Goal: Task Accomplishment & Management: Use online tool/utility

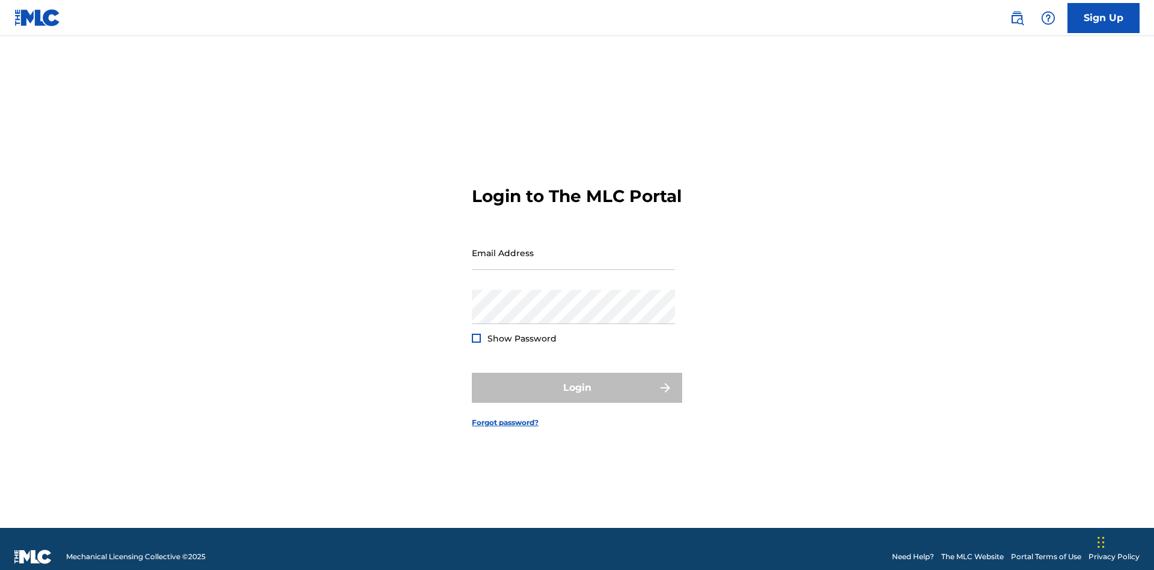
scroll to position [16, 0]
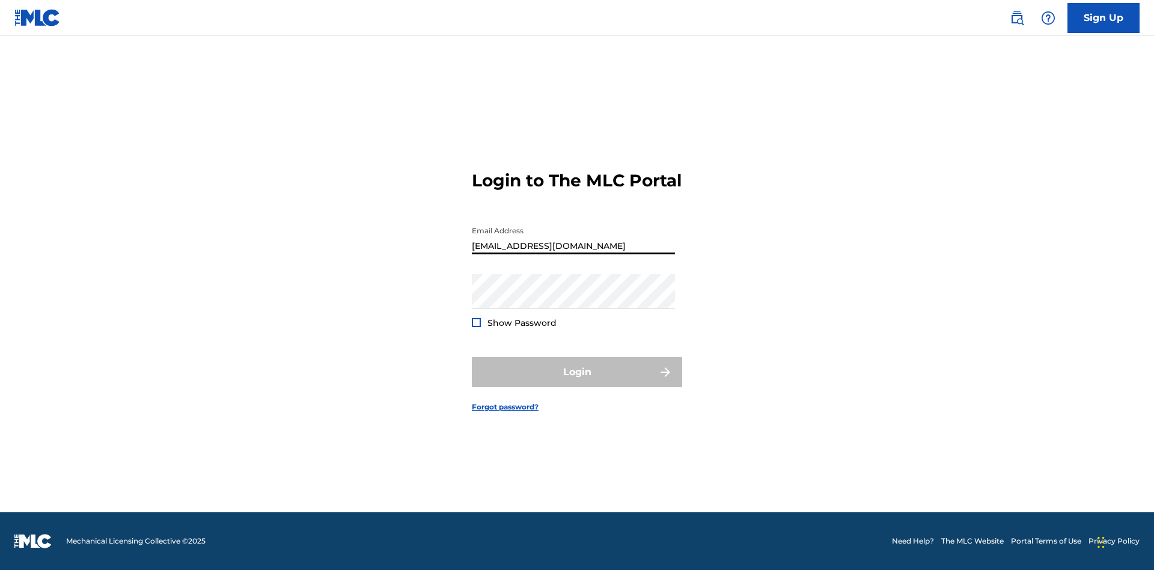
scroll to position [16, 0]
type input "[EMAIL_ADDRESS][DOMAIN_NAME]"
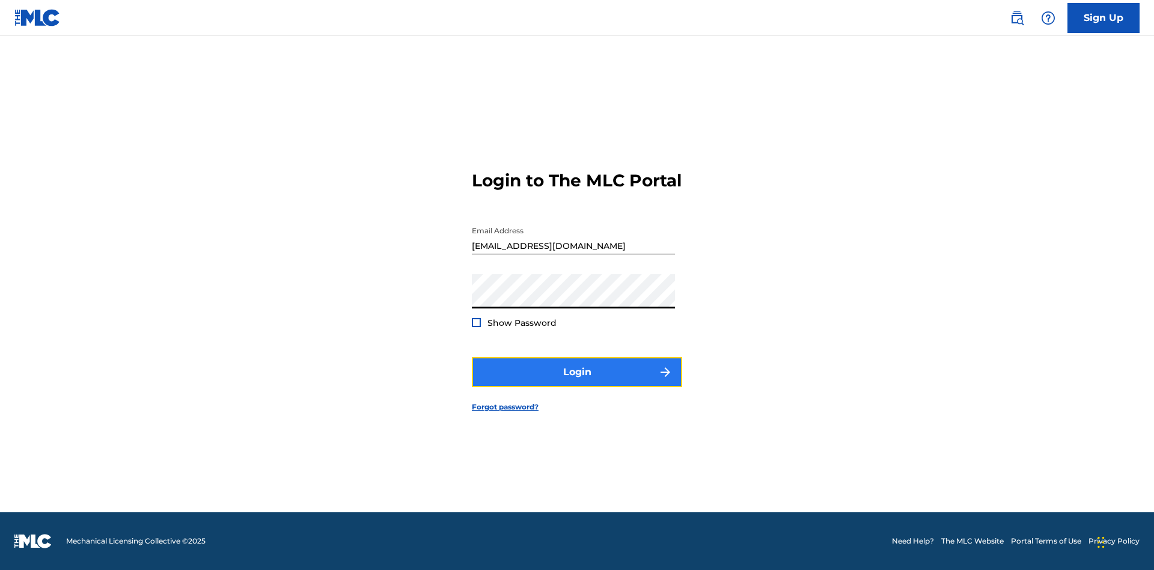
click at [577, 382] on button "Login" at bounding box center [577, 372] width 210 height 30
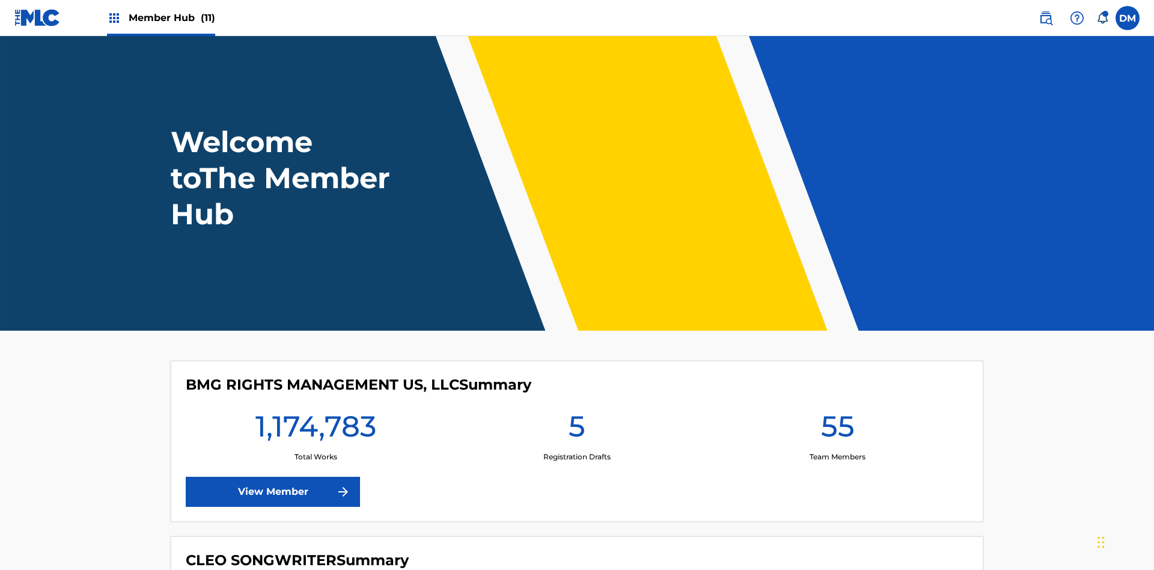
click at [171, 17] on span "Member Hub (11)" at bounding box center [172, 18] width 87 height 14
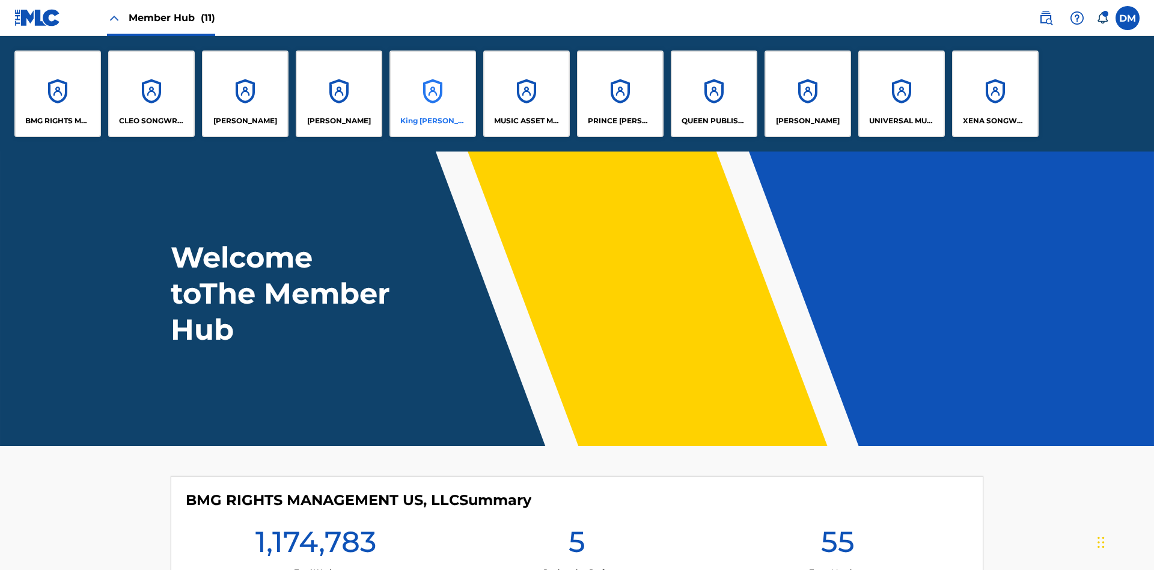
click at [432, 121] on p "King [PERSON_NAME]" at bounding box center [433, 120] width 66 height 11
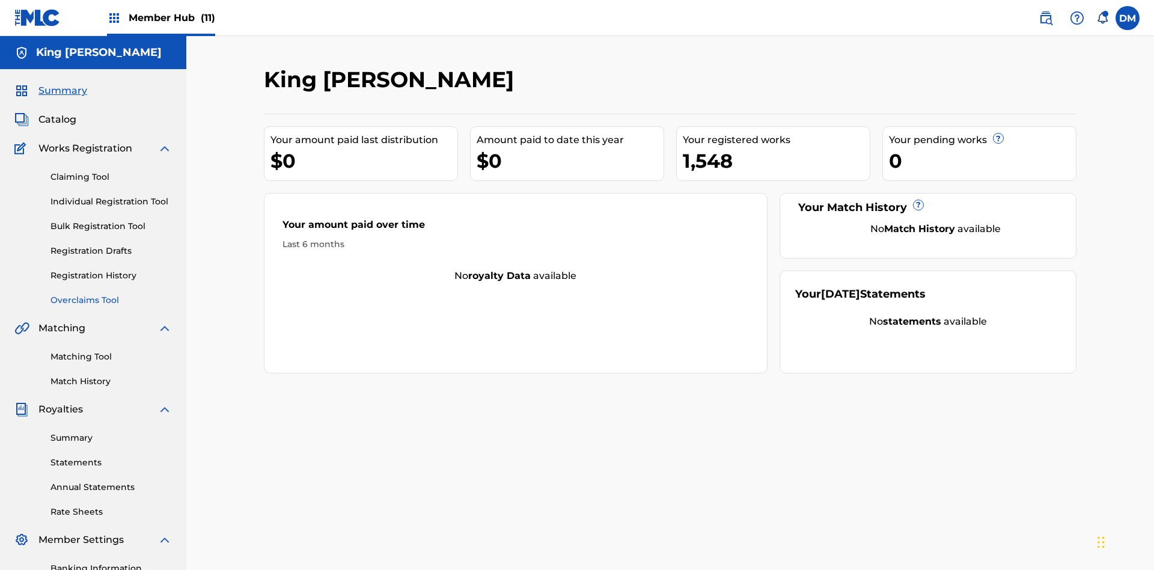
click at [111, 294] on link "Overclaims Tool" at bounding box center [110, 300] width 121 height 13
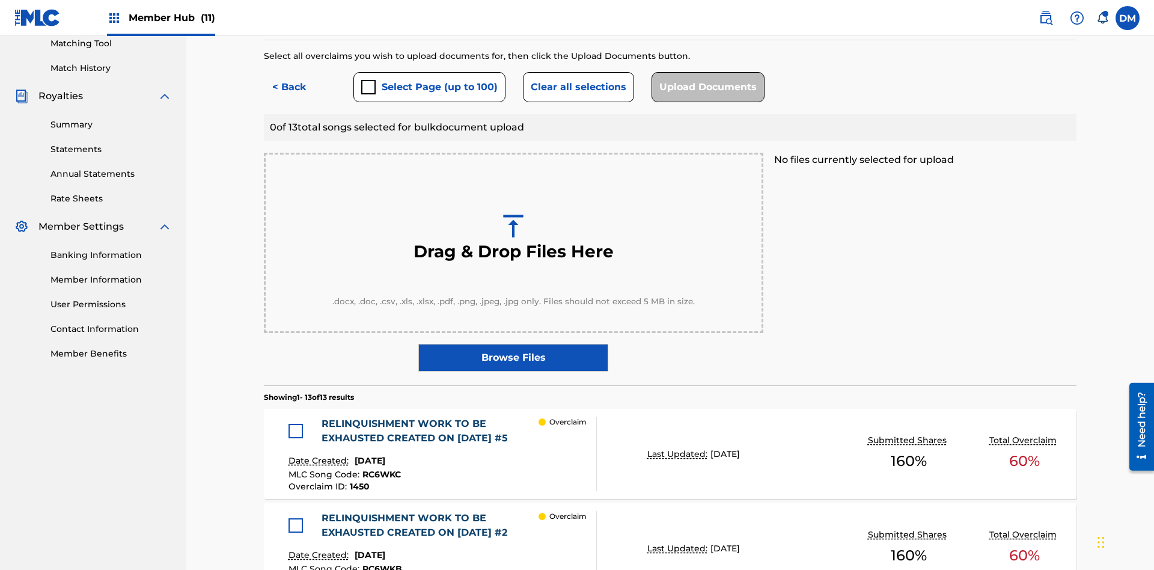
click at [299, 424] on div at bounding box center [295, 431] width 14 height 14
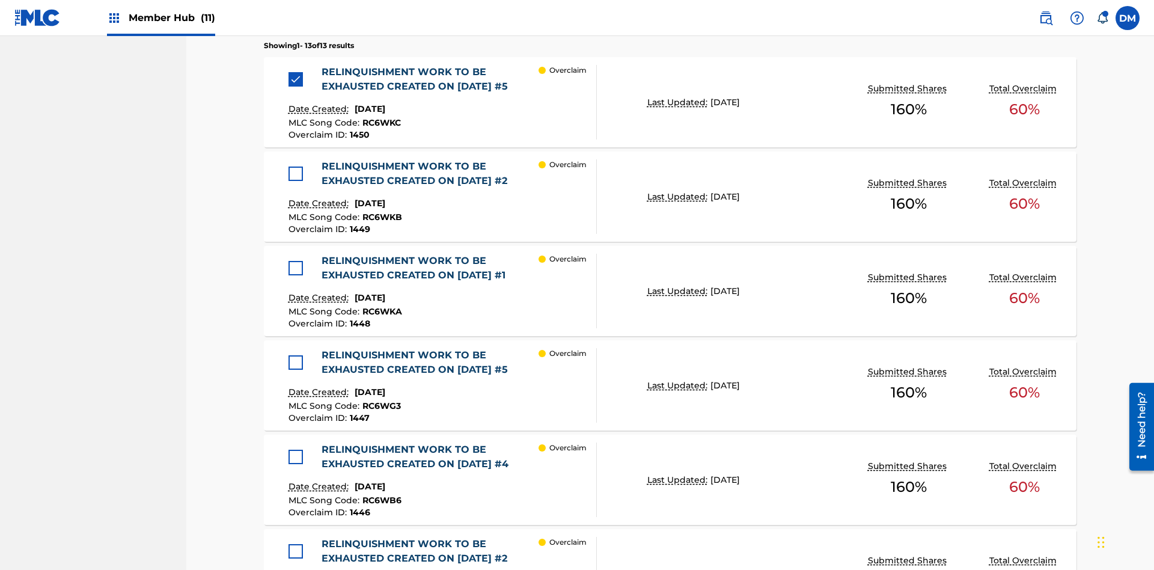
scroll to position [593, 0]
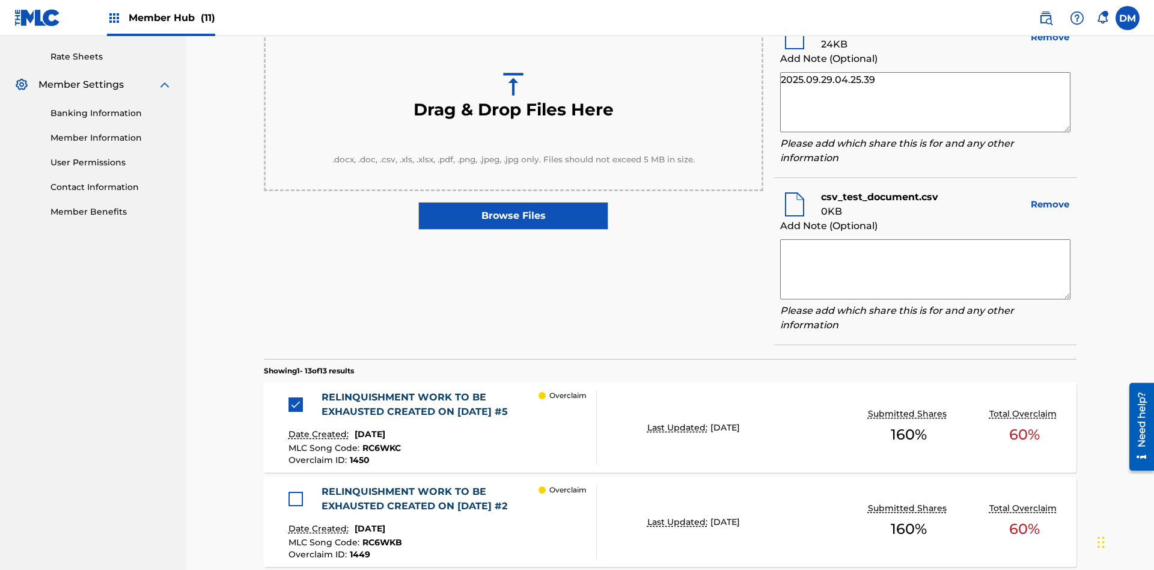
type textarea "2025.09.29.04.25.39"
click at [925, 266] on textarea at bounding box center [925, 269] width 290 height 60
type textarea "2025.09.29.04.25.40"
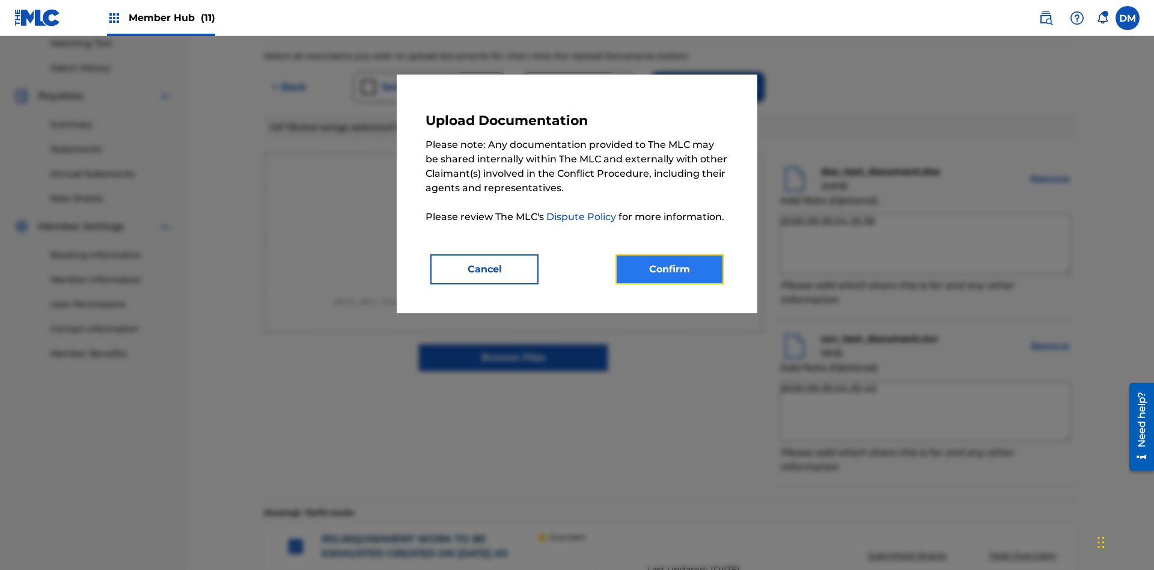
click at [669, 269] on button "Confirm" at bounding box center [669, 269] width 108 height 30
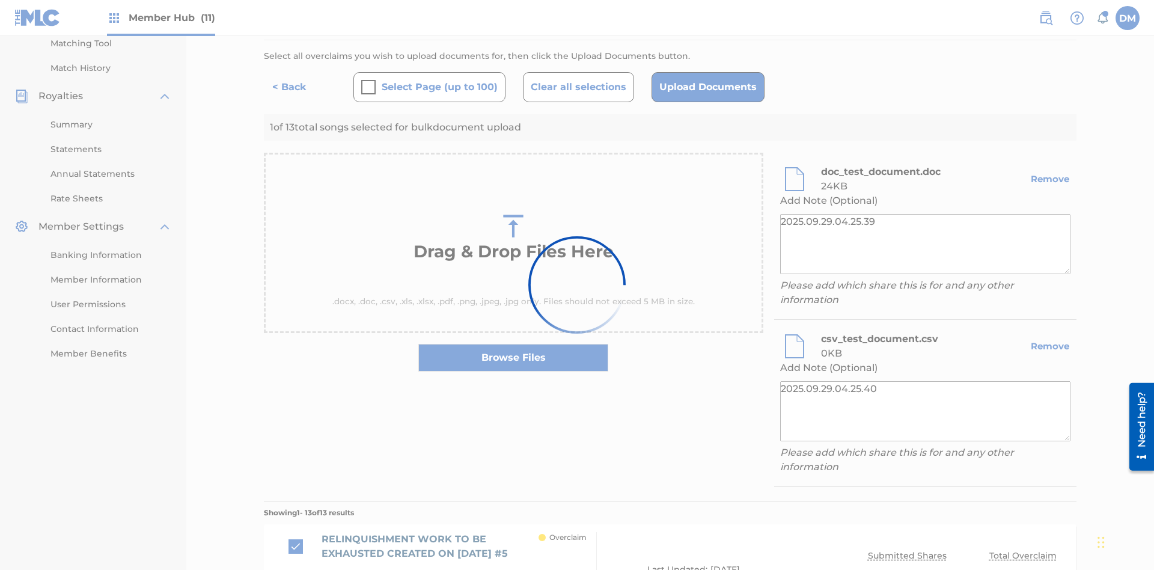
scroll to position [495, 0]
